Goal: Ask a question: Seek information or help from site administrators or community

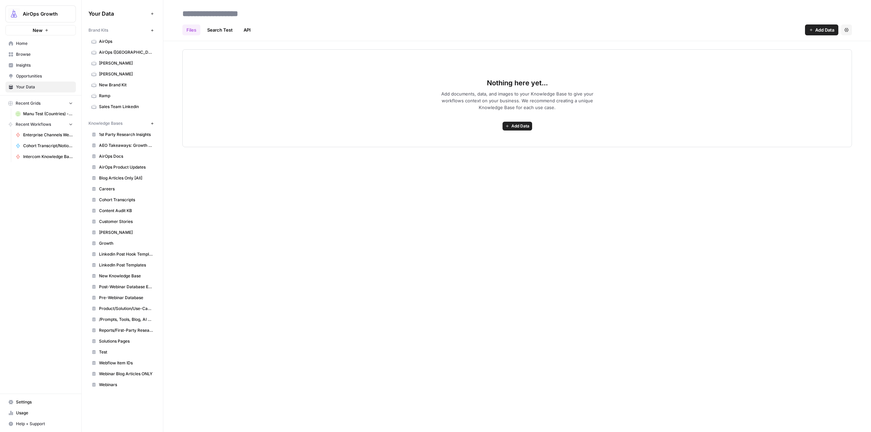
click at [30, 46] on span "Home" at bounding box center [44, 43] width 57 height 6
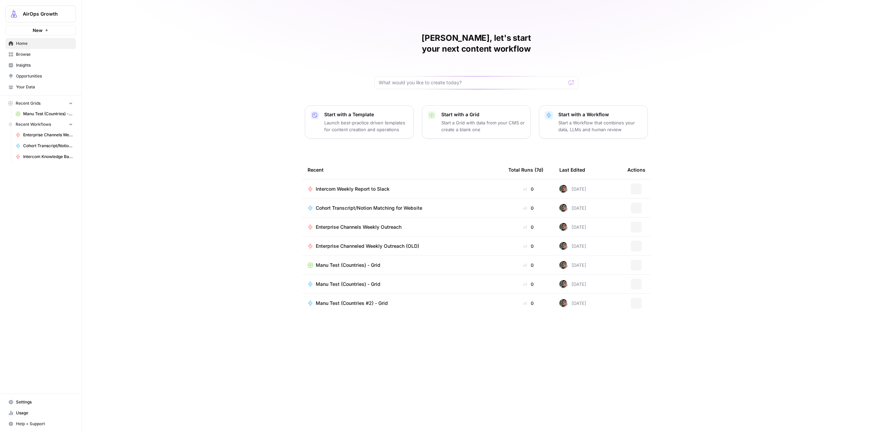
click at [623, 111] on div "Start with a Workflow Start a Workflow that combines your data, LLMs and human …" at bounding box center [600, 122] width 84 height 22
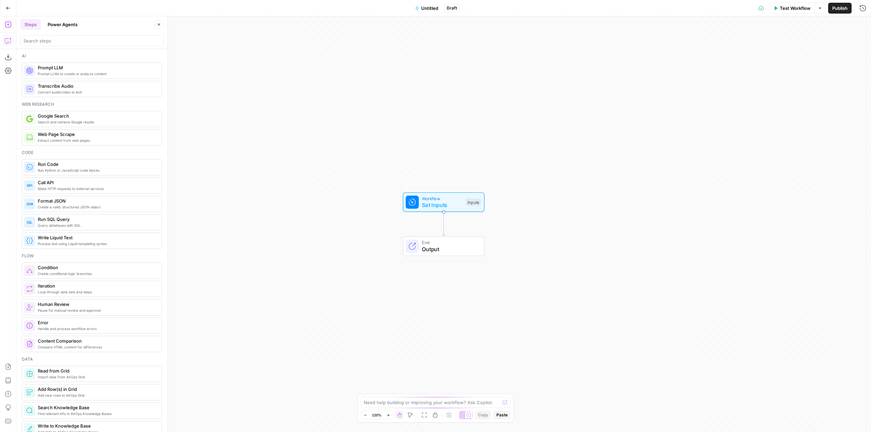
click at [12, 42] on button "Copilot" at bounding box center [8, 40] width 11 height 11
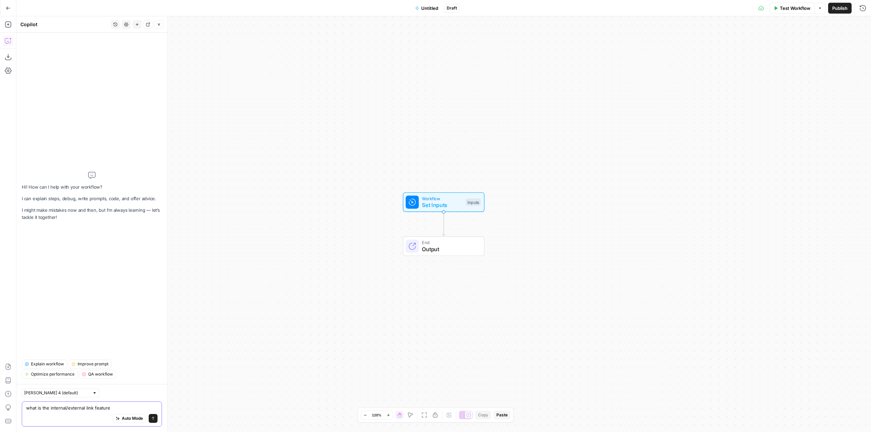
type textarea "what is the internal/external link feature?"
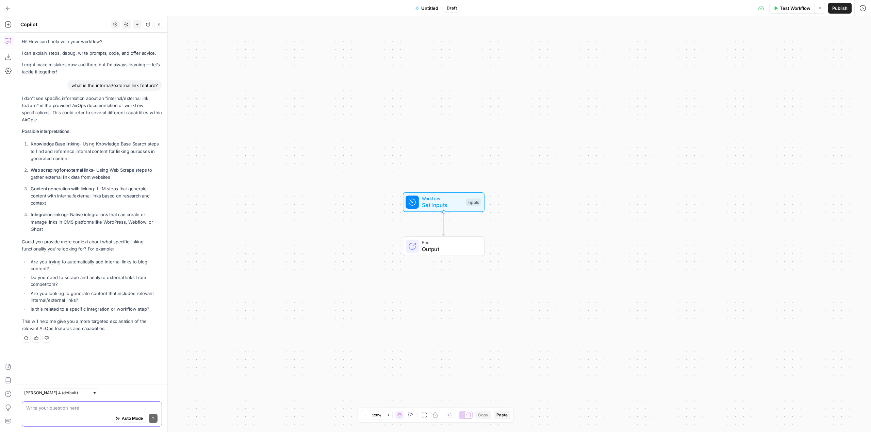
click at [103, 408] on textarea at bounding box center [91, 408] width 131 height 7
type textarea "what is the sitemap feature?"
